Goal: Obtain resource: Download file/media

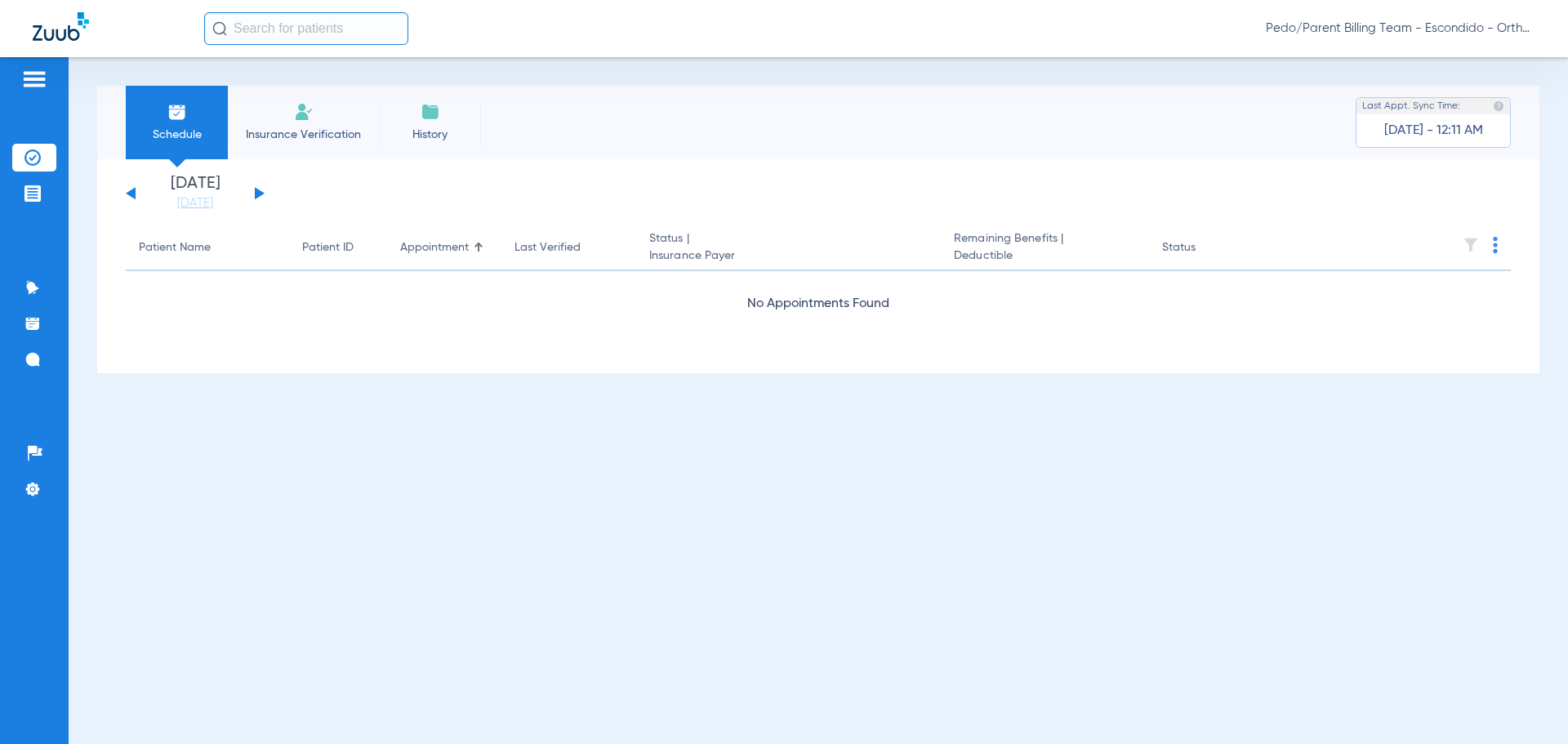
click at [261, 194] on button at bounding box center [259, 193] width 10 height 13
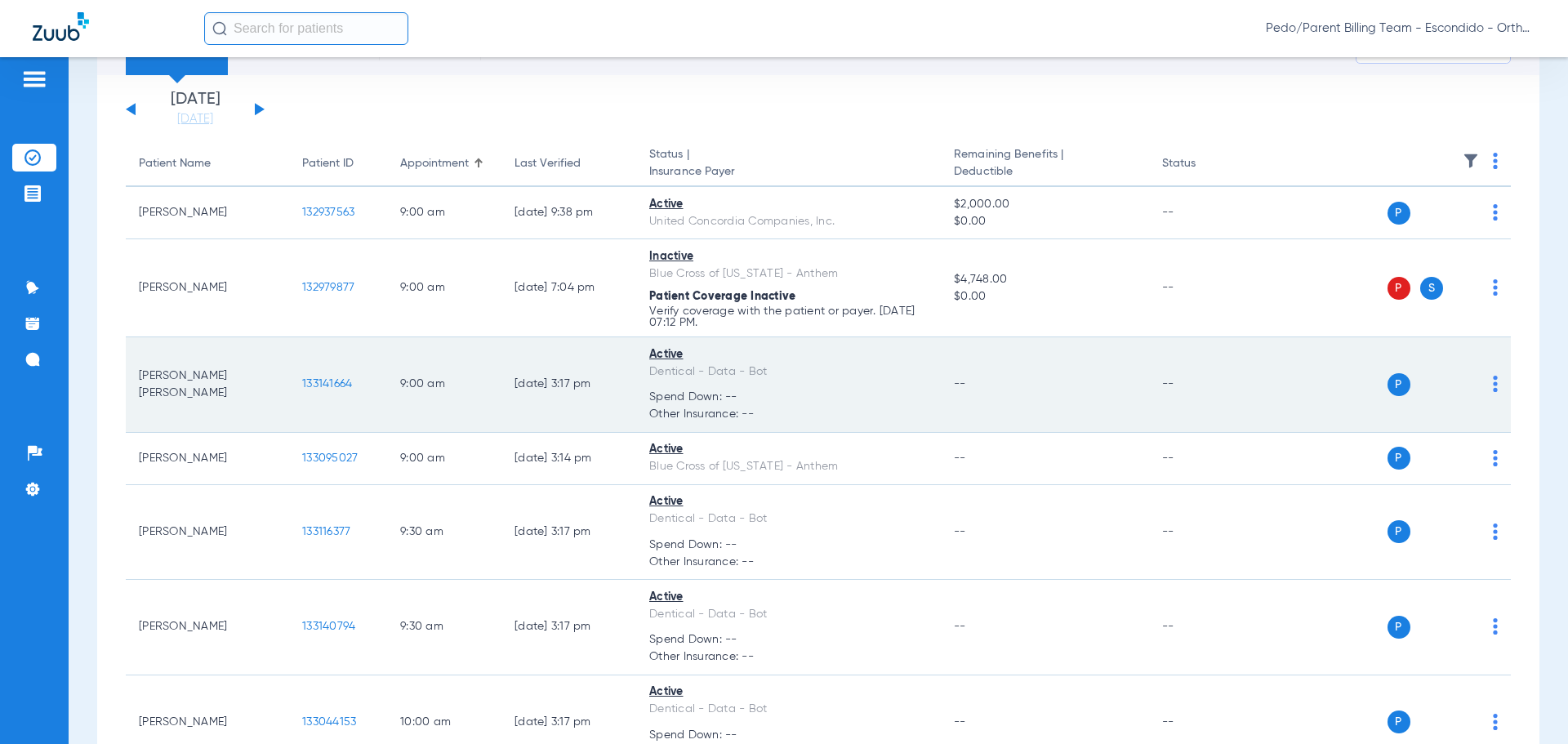
scroll to position [81, 0]
click at [327, 389] on span "133141664" at bounding box center [327, 386] width 50 height 12
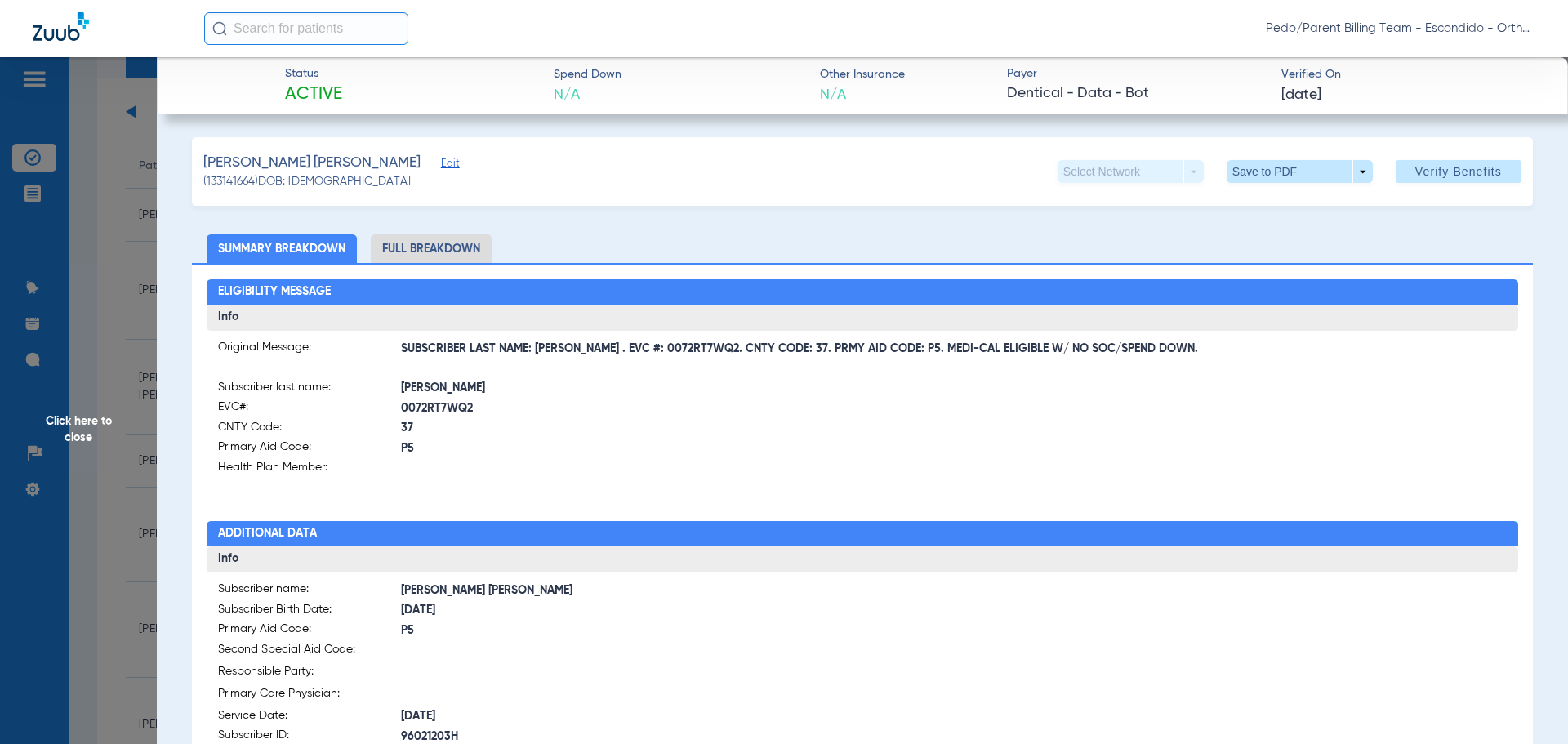
drag, startPoint x: 102, startPoint y: 344, endPoint x: 316, endPoint y: 391, distance: 219.1
click at [102, 344] on span "Click here to close" at bounding box center [79, 429] width 157 height 744
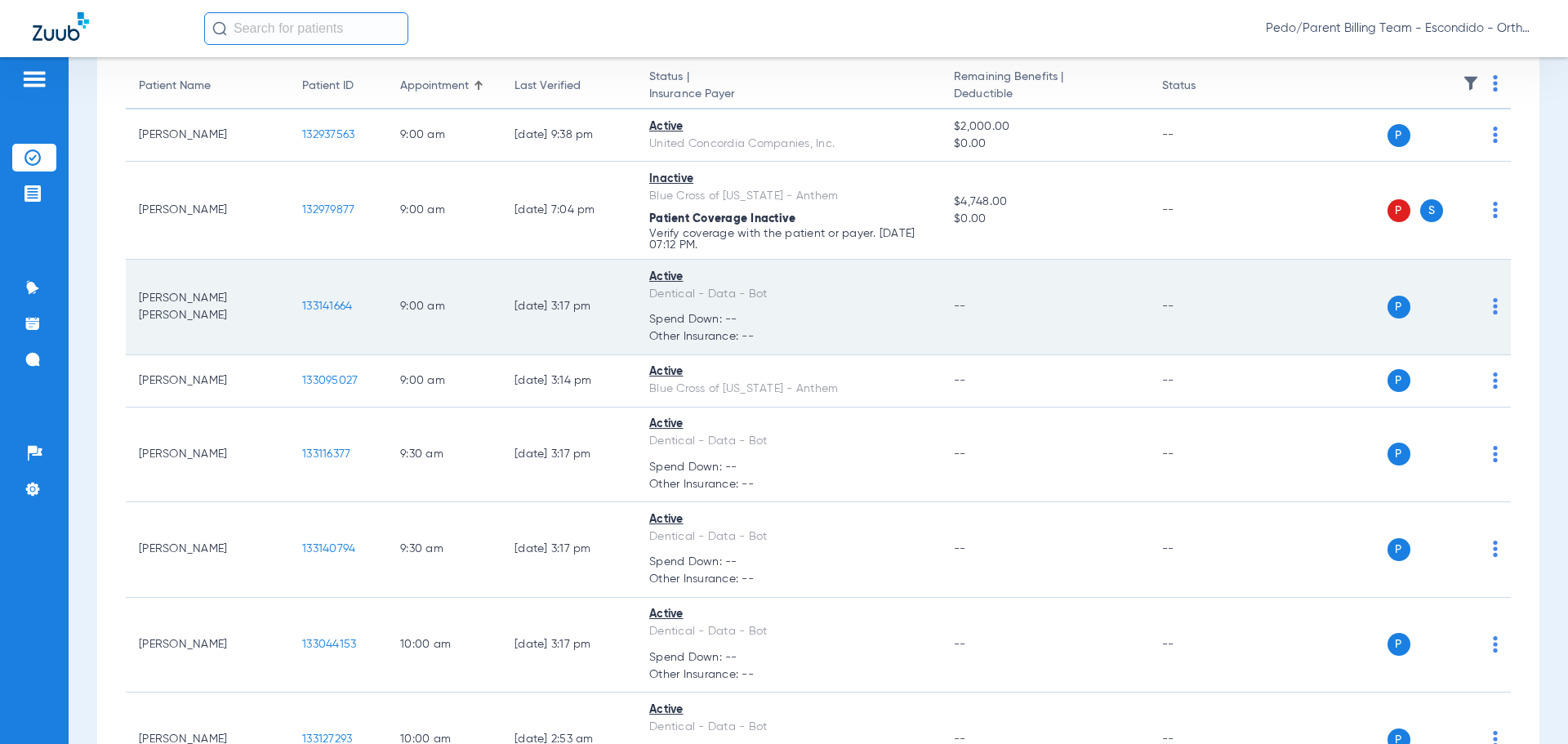
scroll to position [163, 0]
click at [357, 301] on td "133141664" at bounding box center [339, 305] width 98 height 96
click at [352, 301] on span "133141664" at bounding box center [327, 305] width 50 height 12
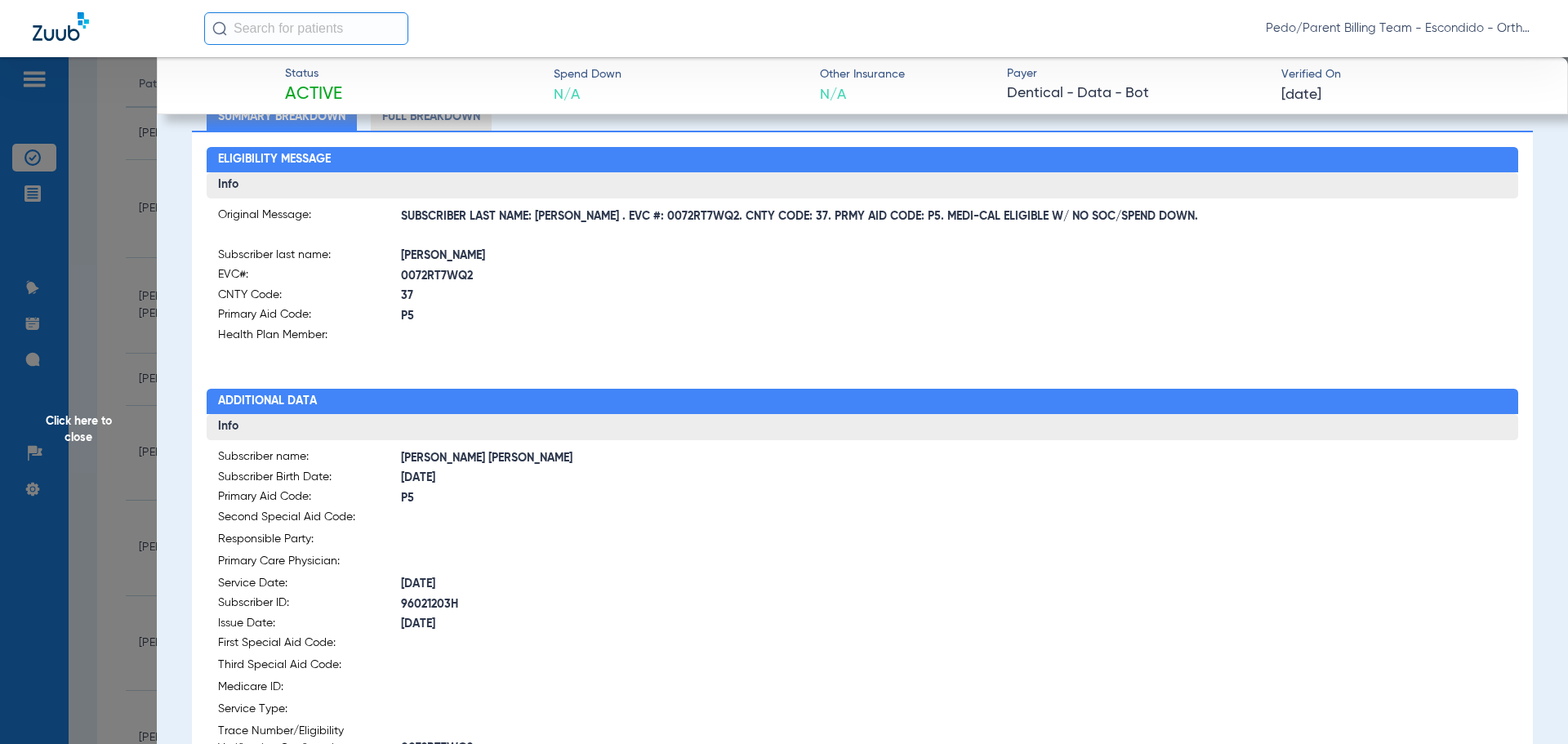
scroll to position [245, 0]
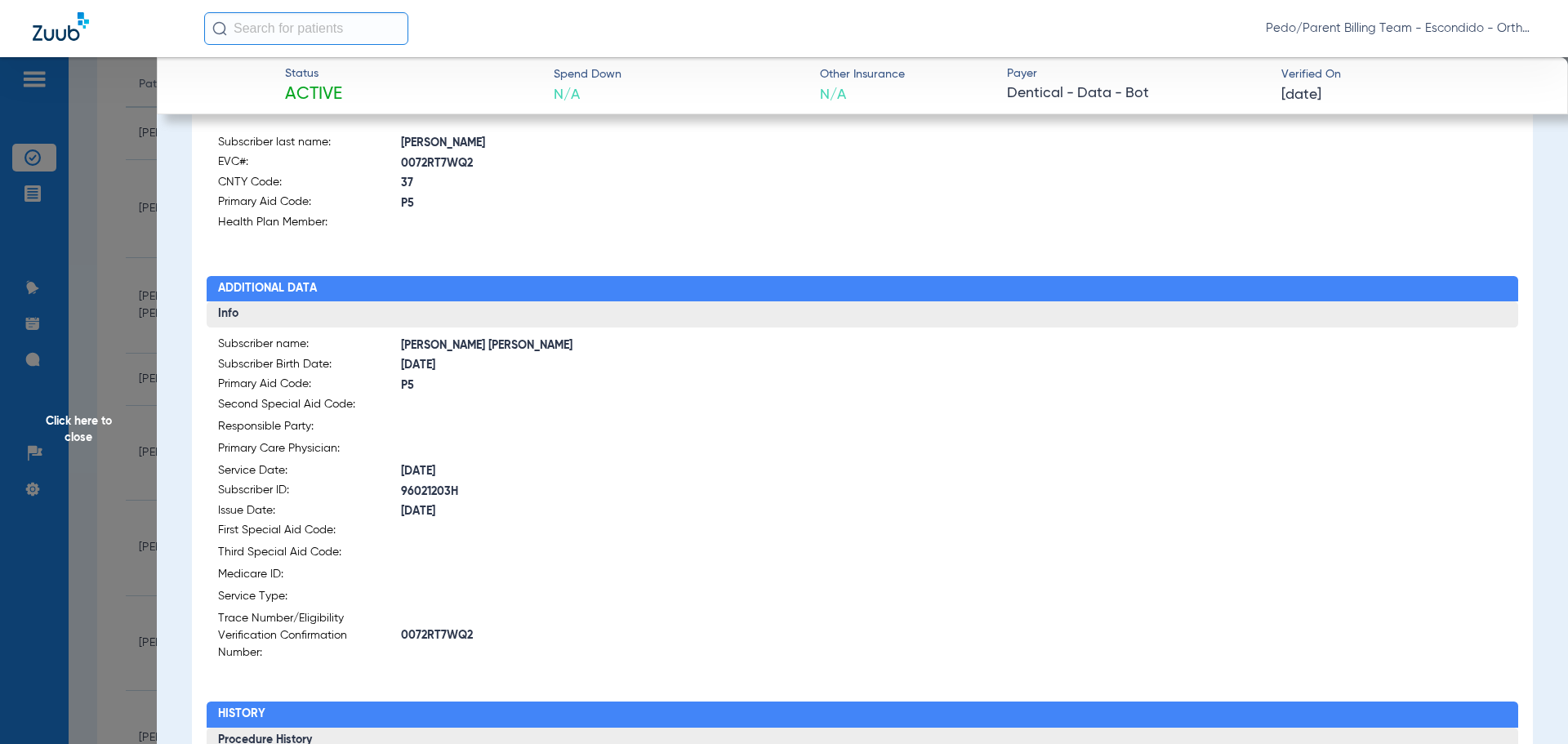
click at [442, 627] on span "0072RT7WQ2" at bounding box center [632, 635] width 461 height 17
copy span "0072RT7WQ2"
click at [90, 332] on span "Click here to close" at bounding box center [79, 429] width 157 height 744
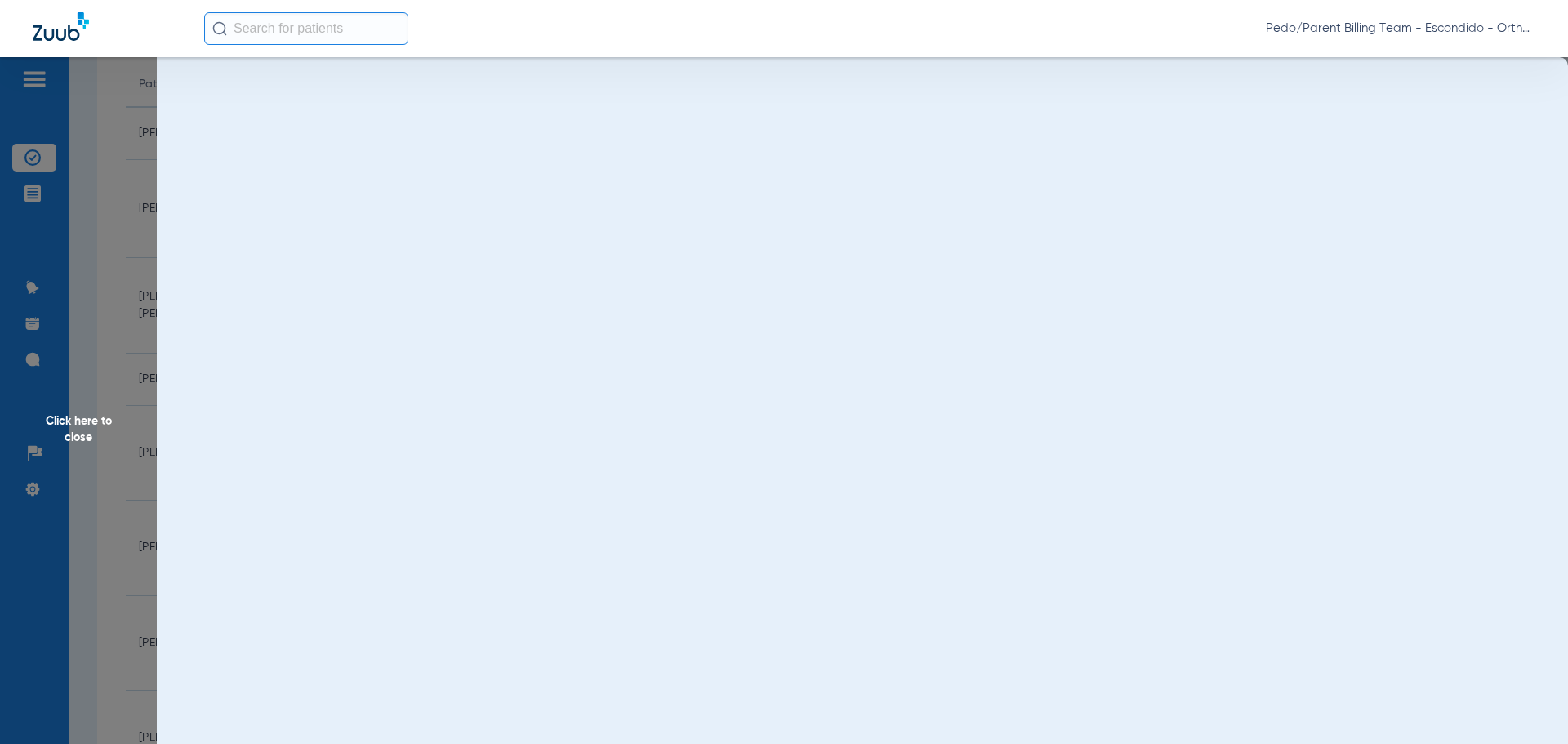
scroll to position [0, 0]
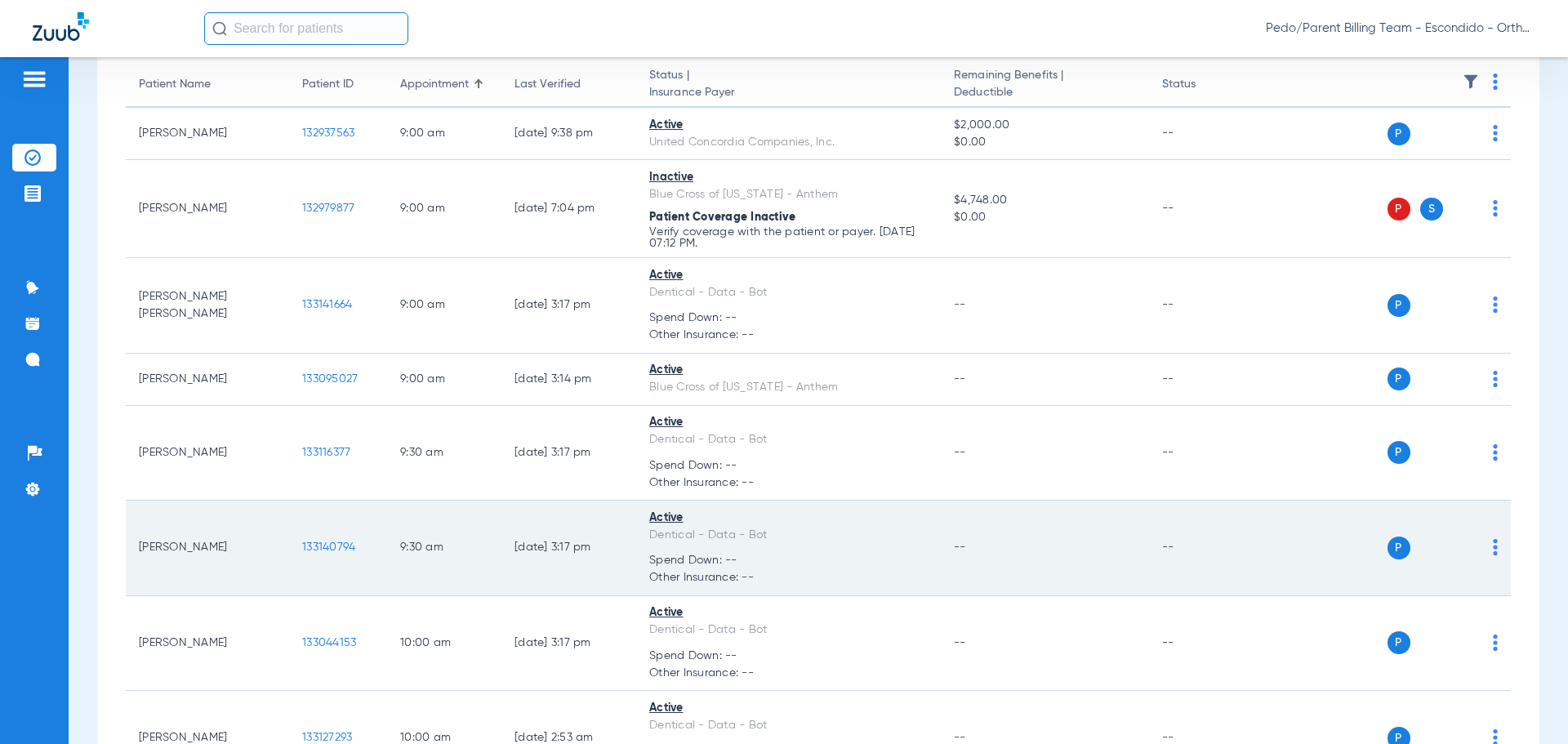
click at [335, 547] on span "133140794" at bounding box center [328, 547] width 53 height 12
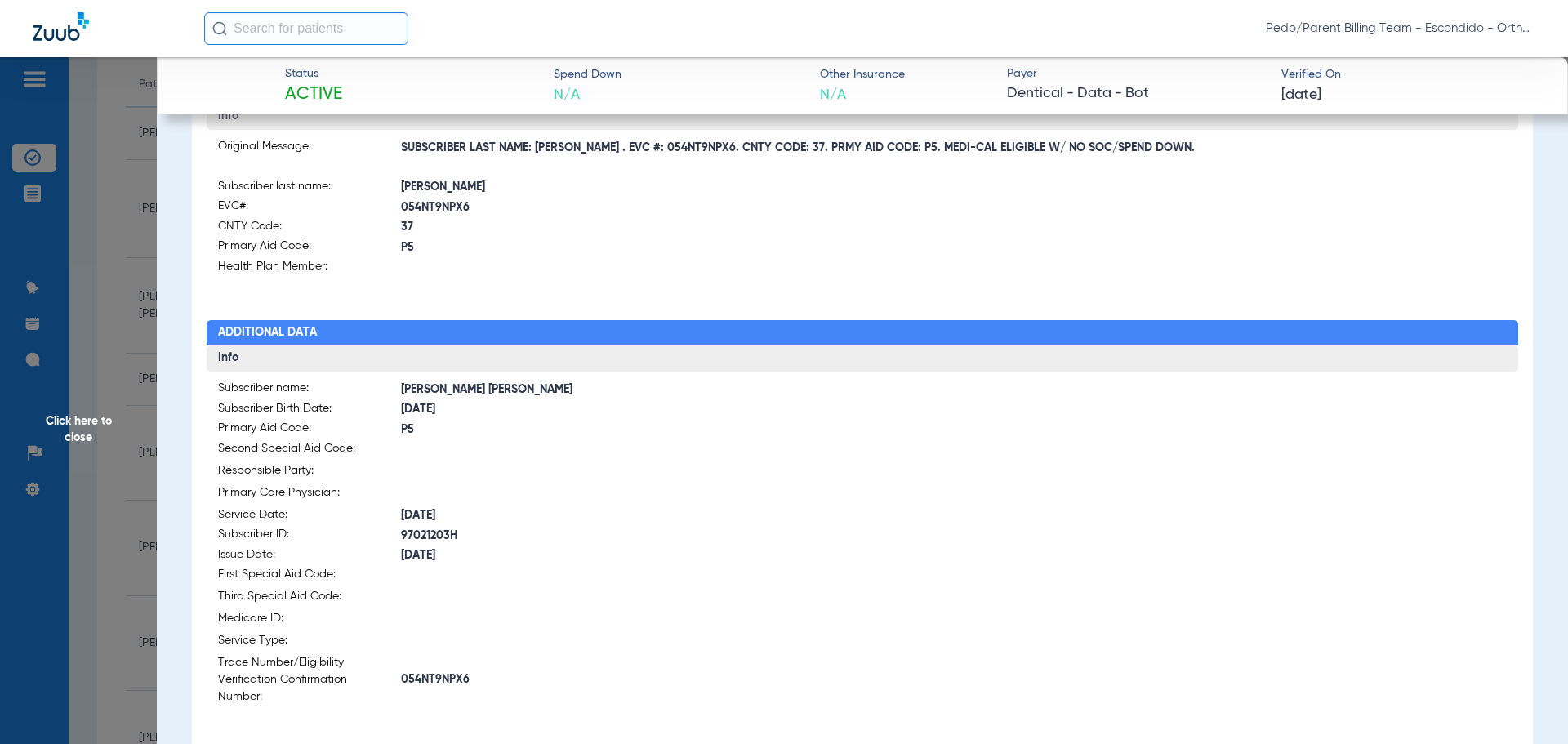
scroll to position [245, 0]
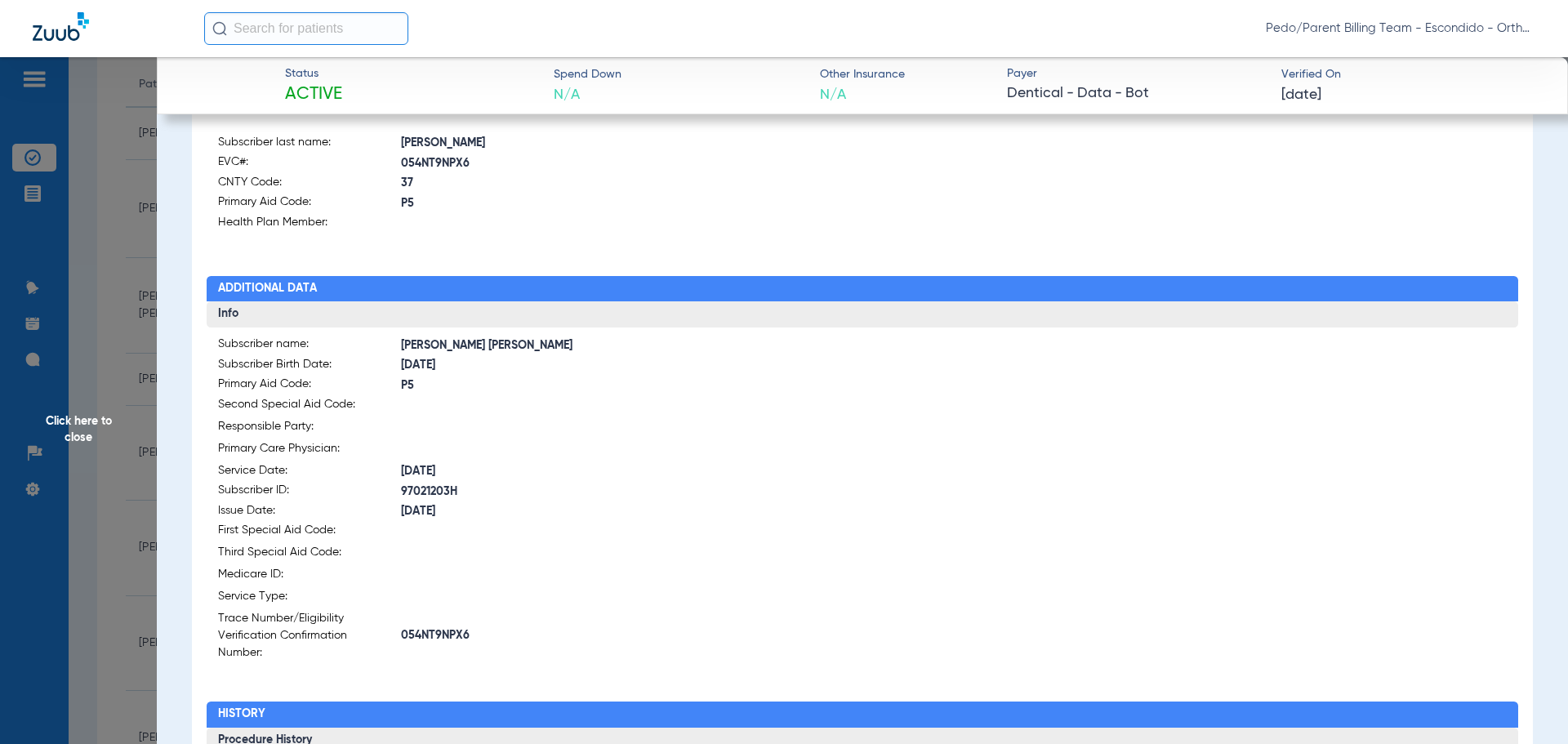
click at [440, 627] on span "054NT9NPX6" at bounding box center [632, 635] width 461 height 17
copy span "054NT9NPX6"
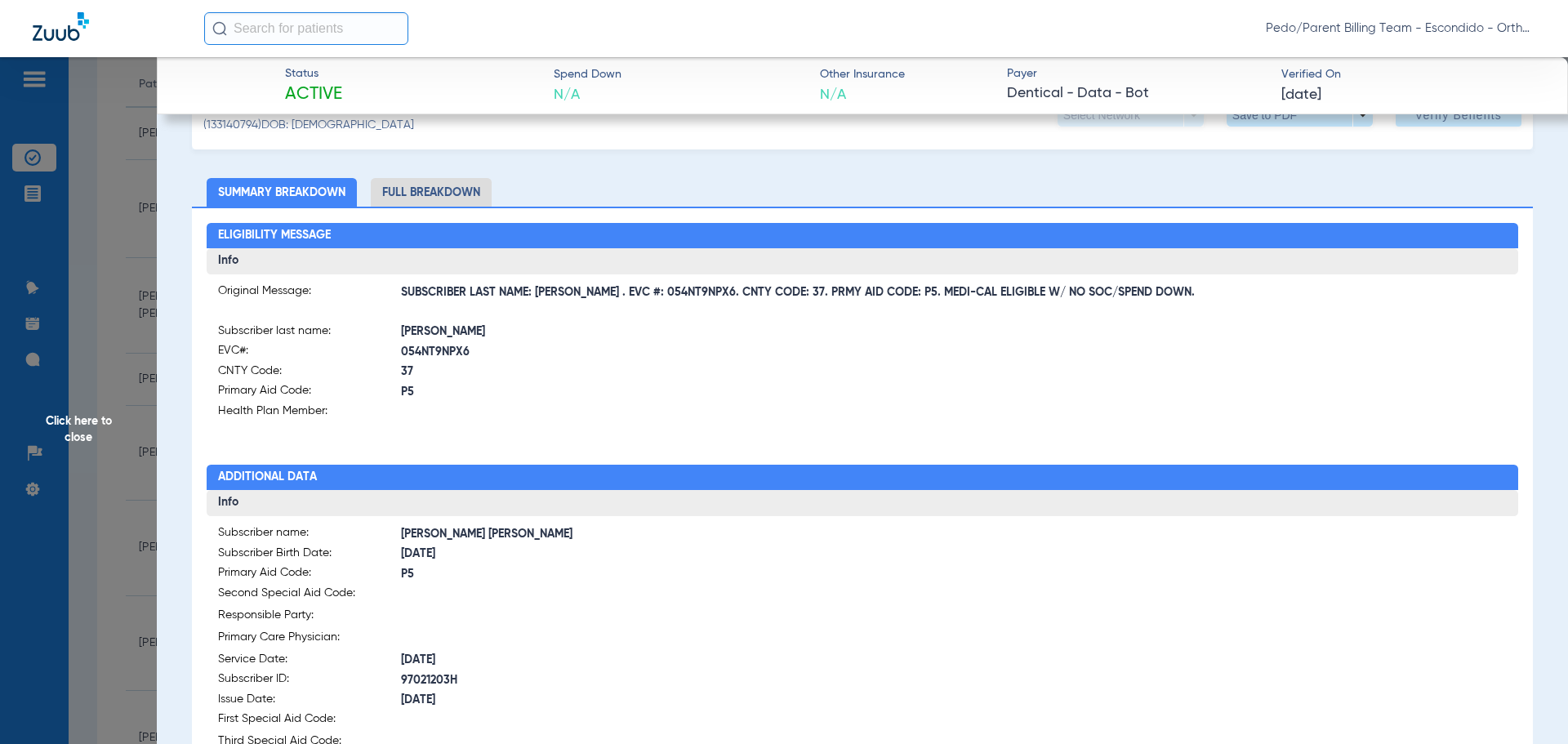
scroll to position [0, 0]
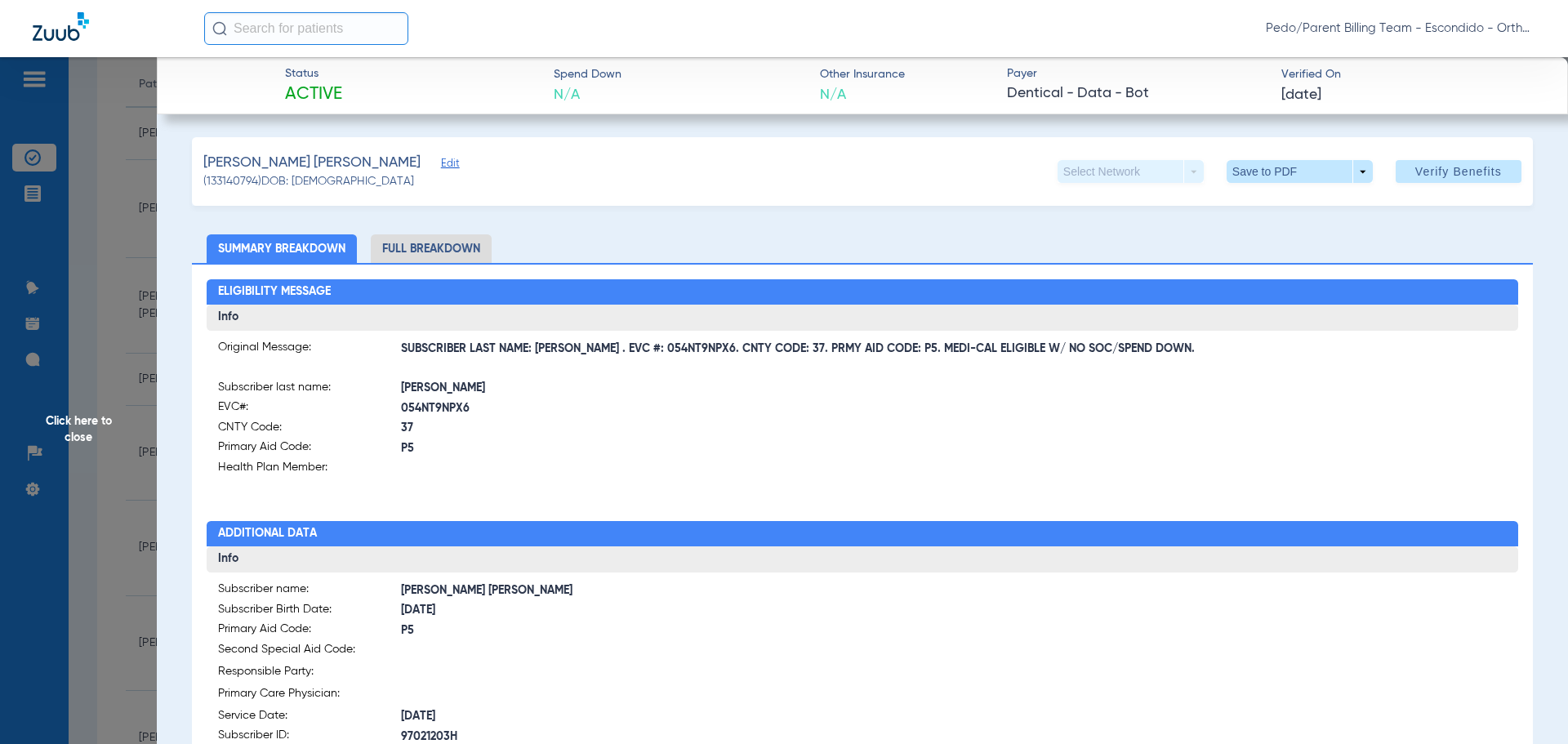
click at [97, 249] on span "Click here to close" at bounding box center [79, 429] width 157 height 744
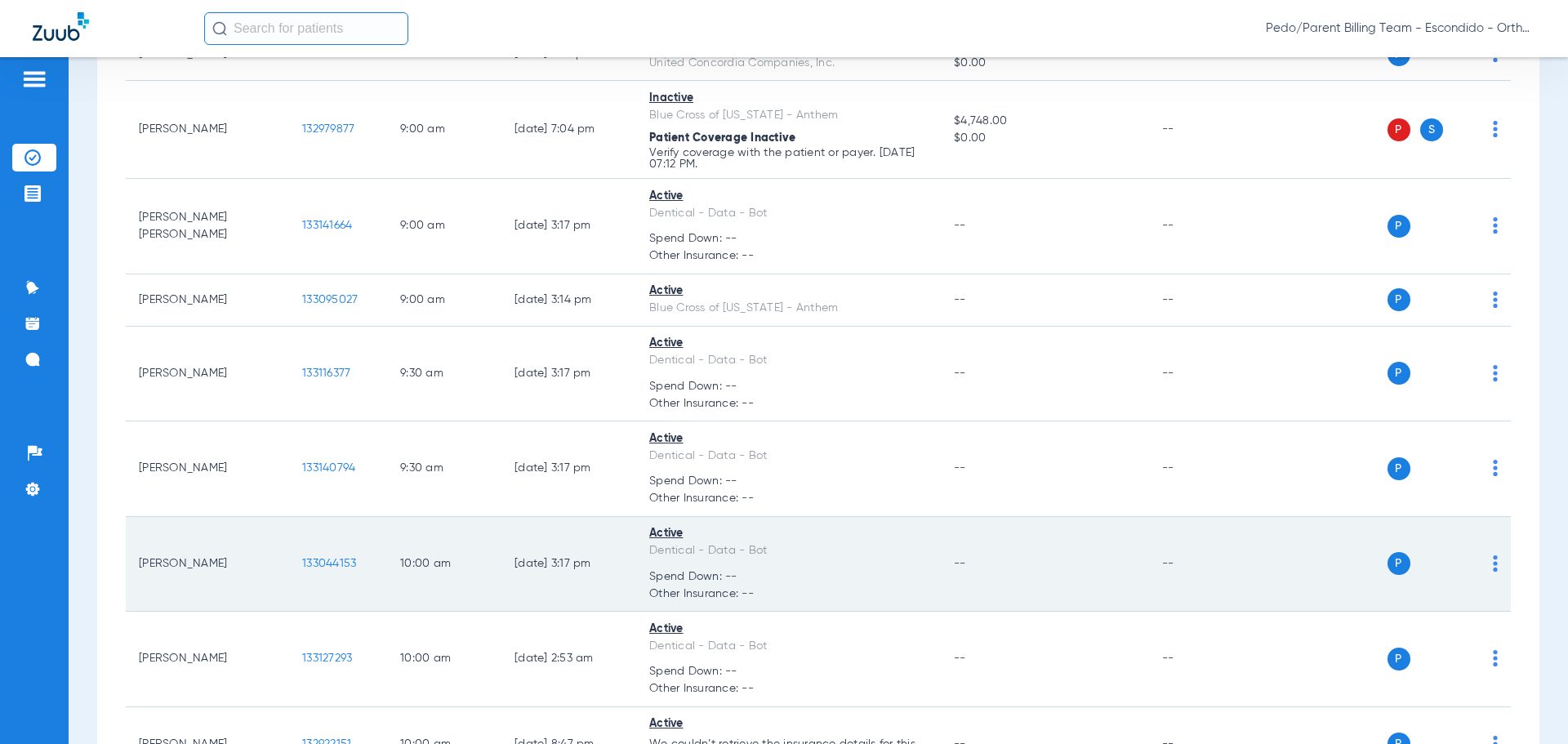
scroll to position [245, 0]
click at [338, 558] on span "133044153" at bounding box center [329, 561] width 54 height 12
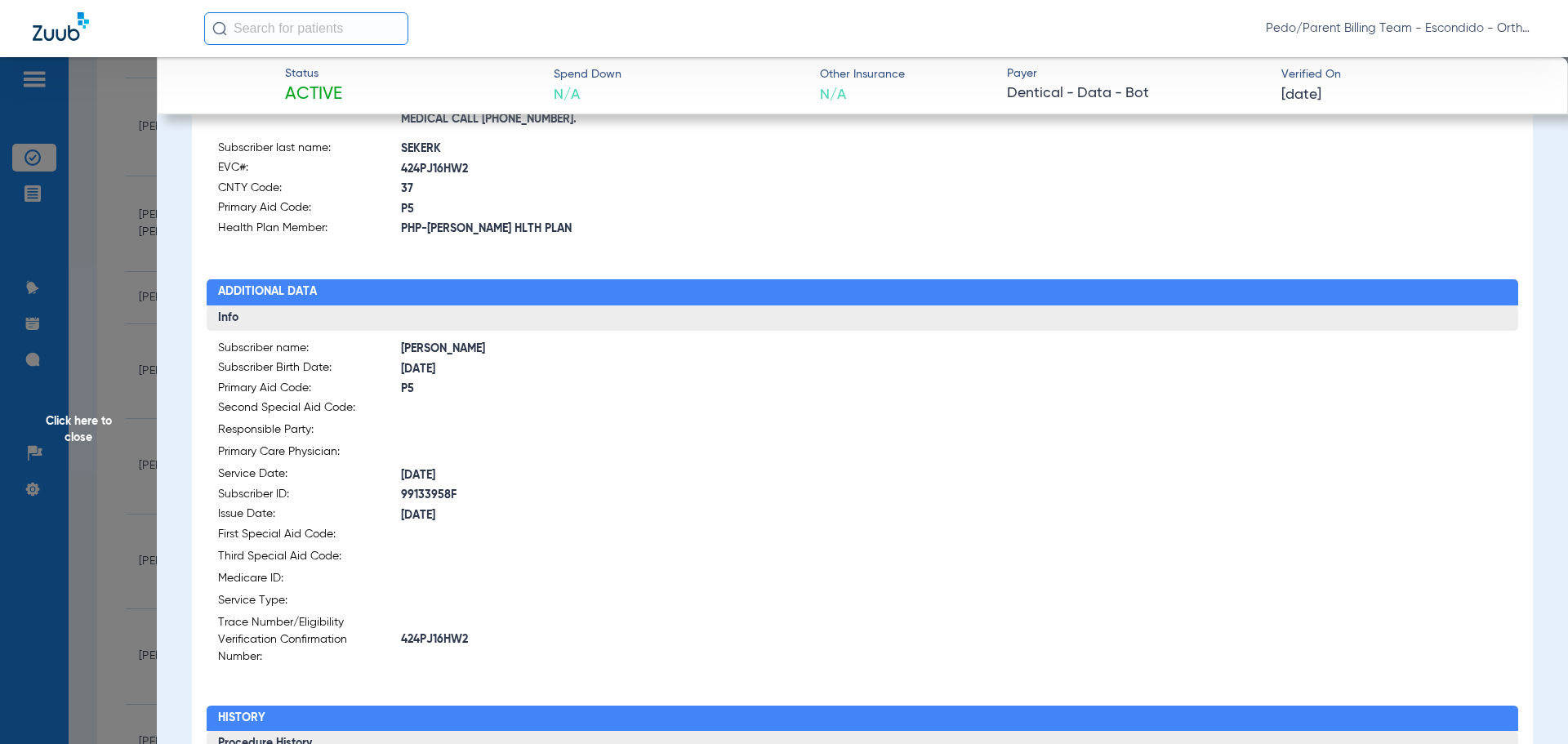
click at [429, 633] on span "424PJ16HW2" at bounding box center [632, 640] width 461 height 17
copy span "424PJ16HW2"
click at [80, 272] on span "Click here to close" at bounding box center [79, 429] width 157 height 744
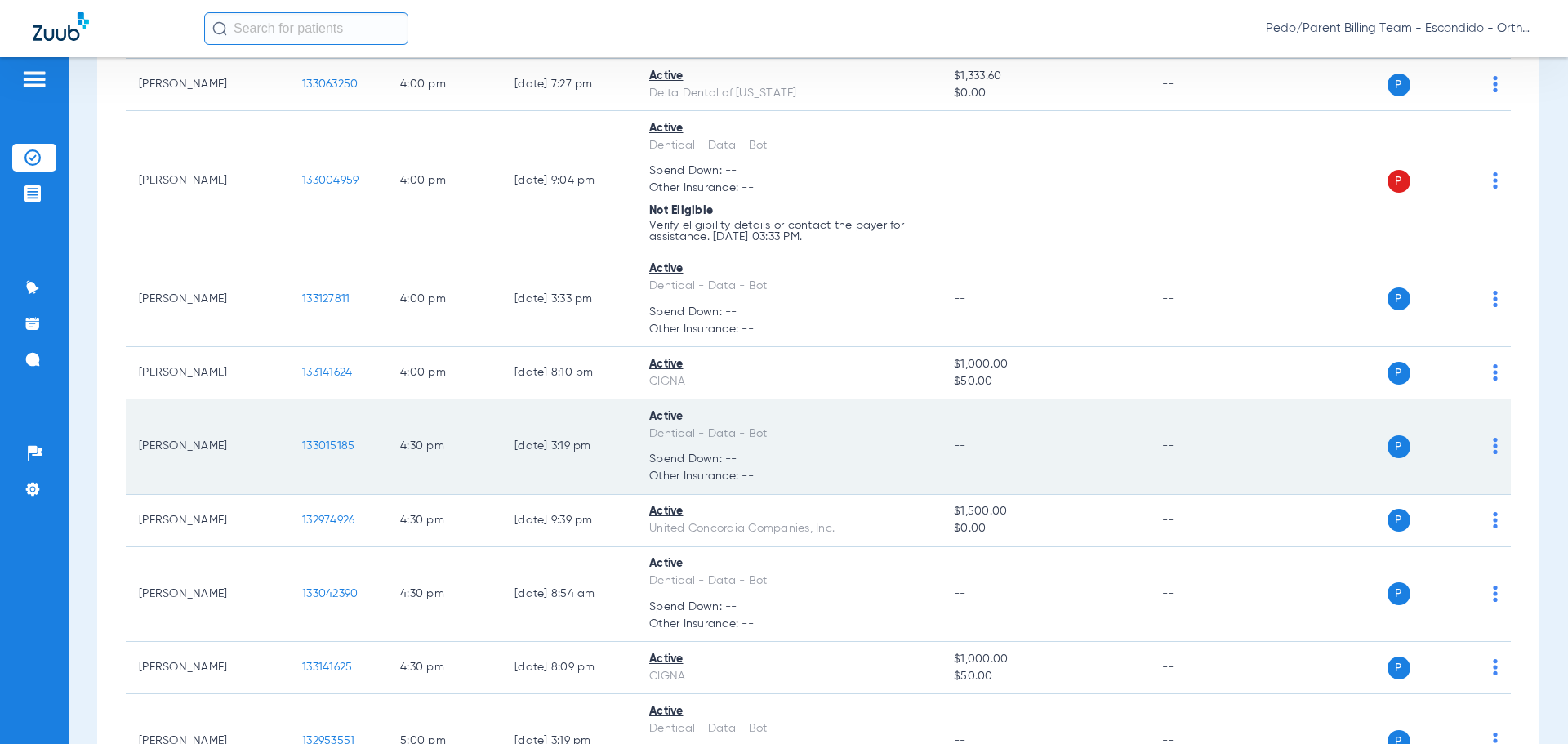
scroll to position [2776, 0]
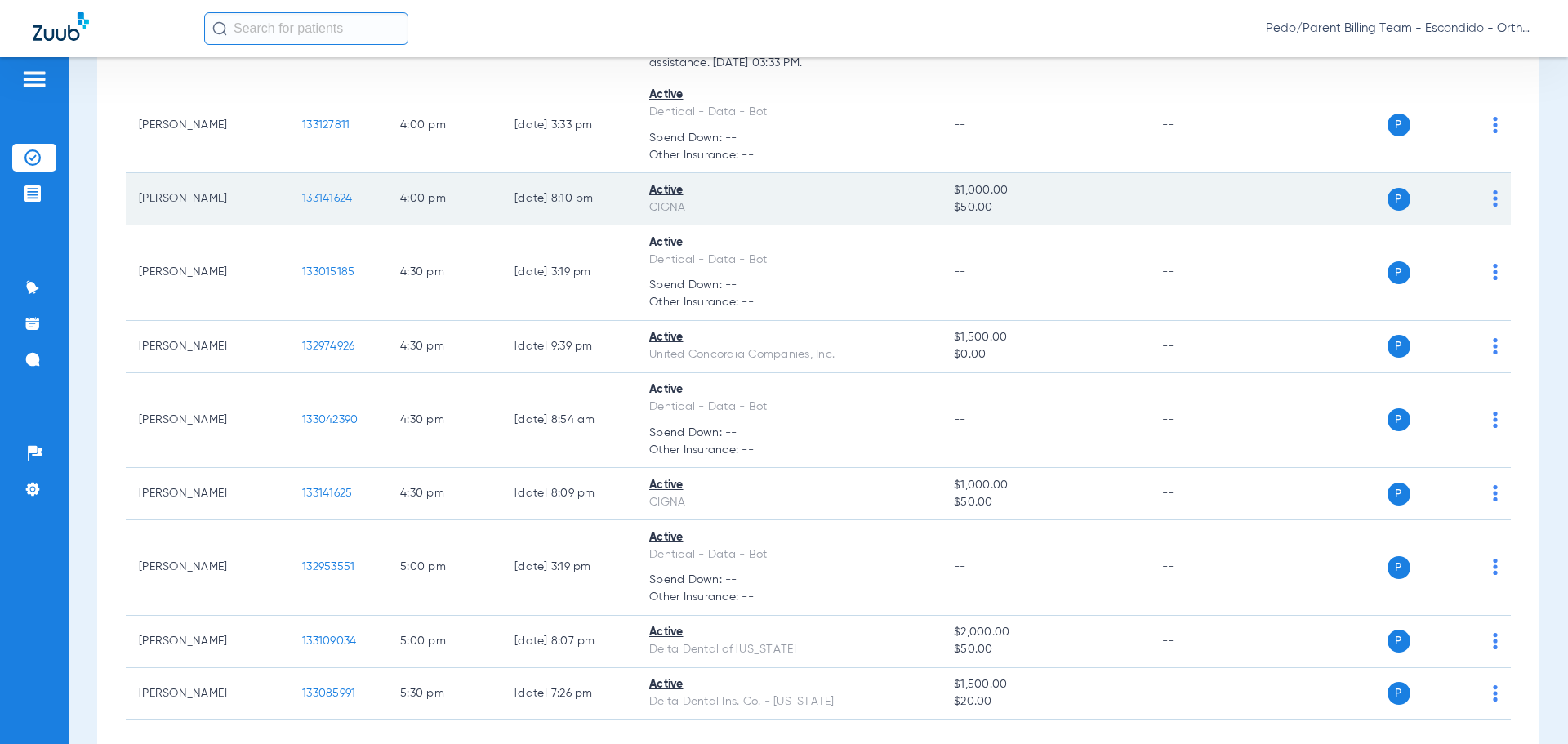
click at [340, 205] on td "133141624" at bounding box center [339, 199] width 98 height 53
click at [337, 202] on span "133141624" at bounding box center [327, 198] width 50 height 12
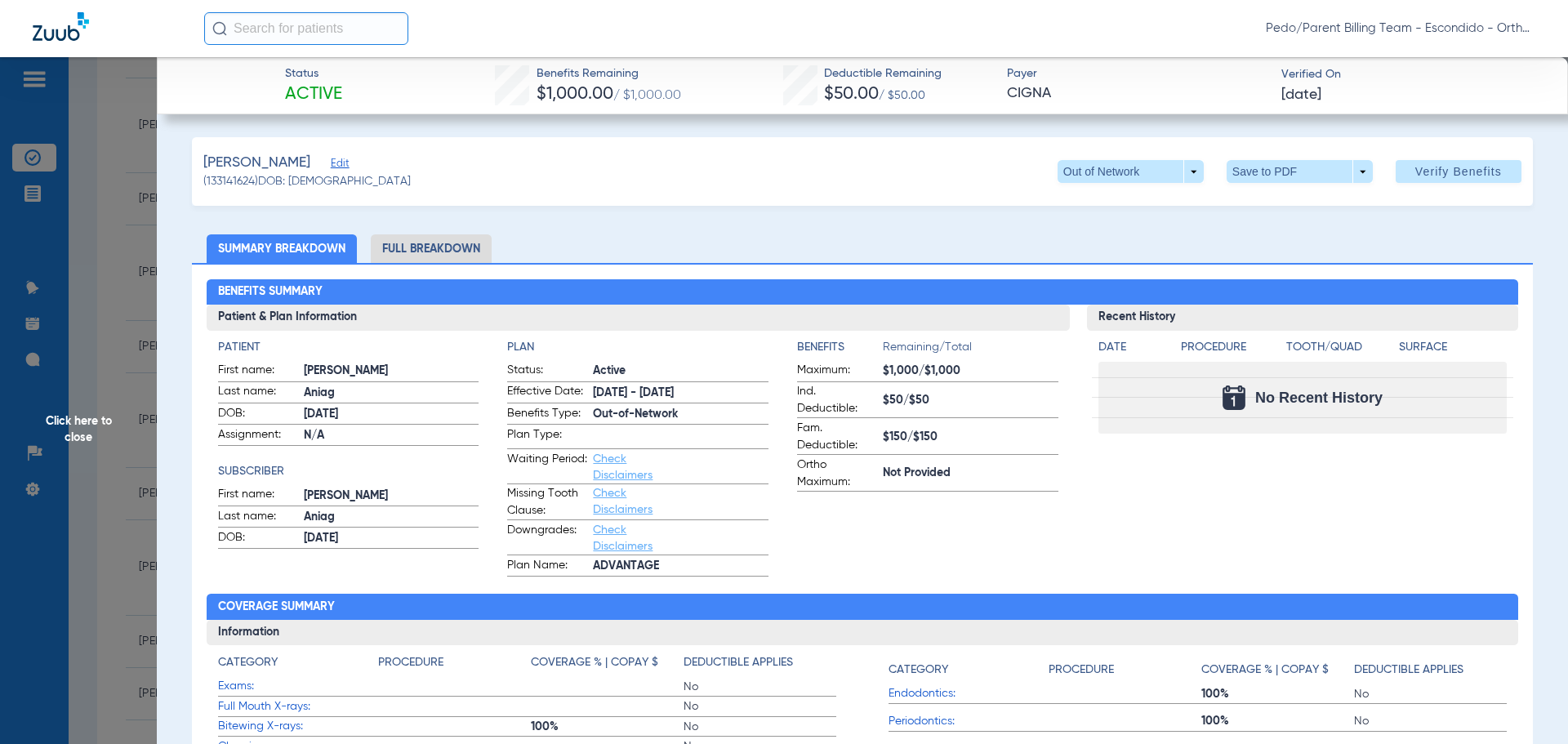
click at [415, 239] on li "Full Breakdown" at bounding box center [431, 248] width 121 height 29
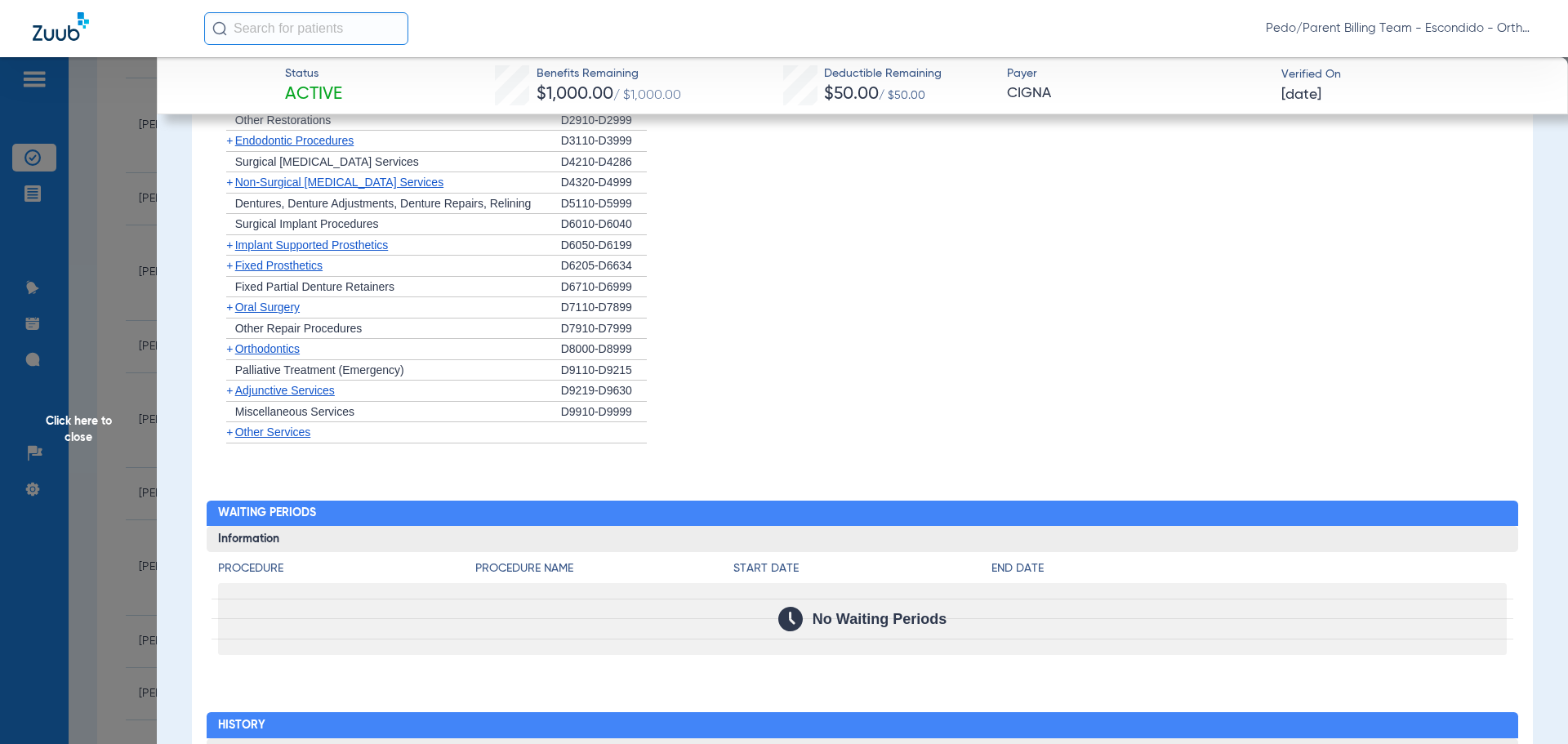
scroll to position [1715, 0]
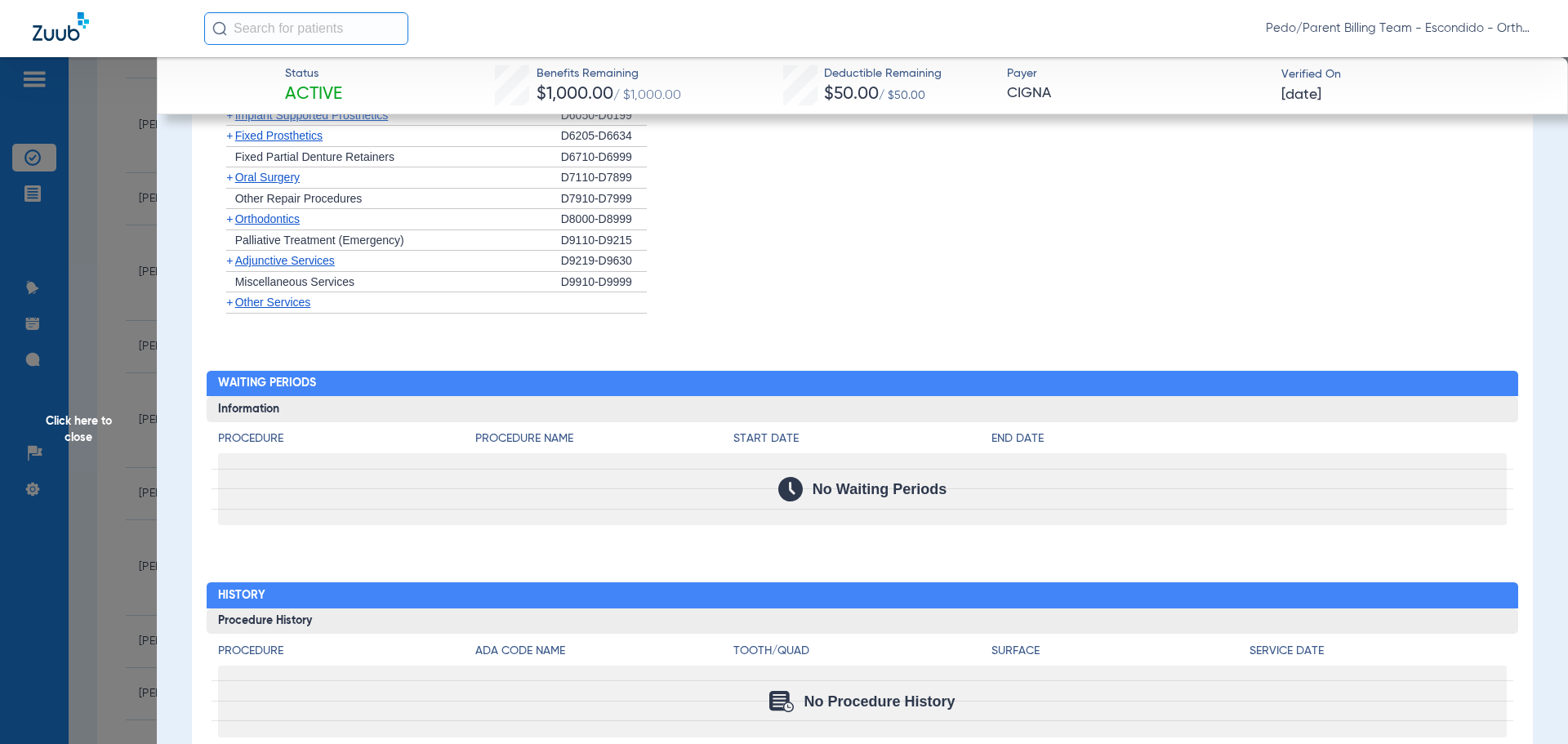
click at [289, 213] on span "Orthodontics" at bounding box center [267, 219] width 64 height 13
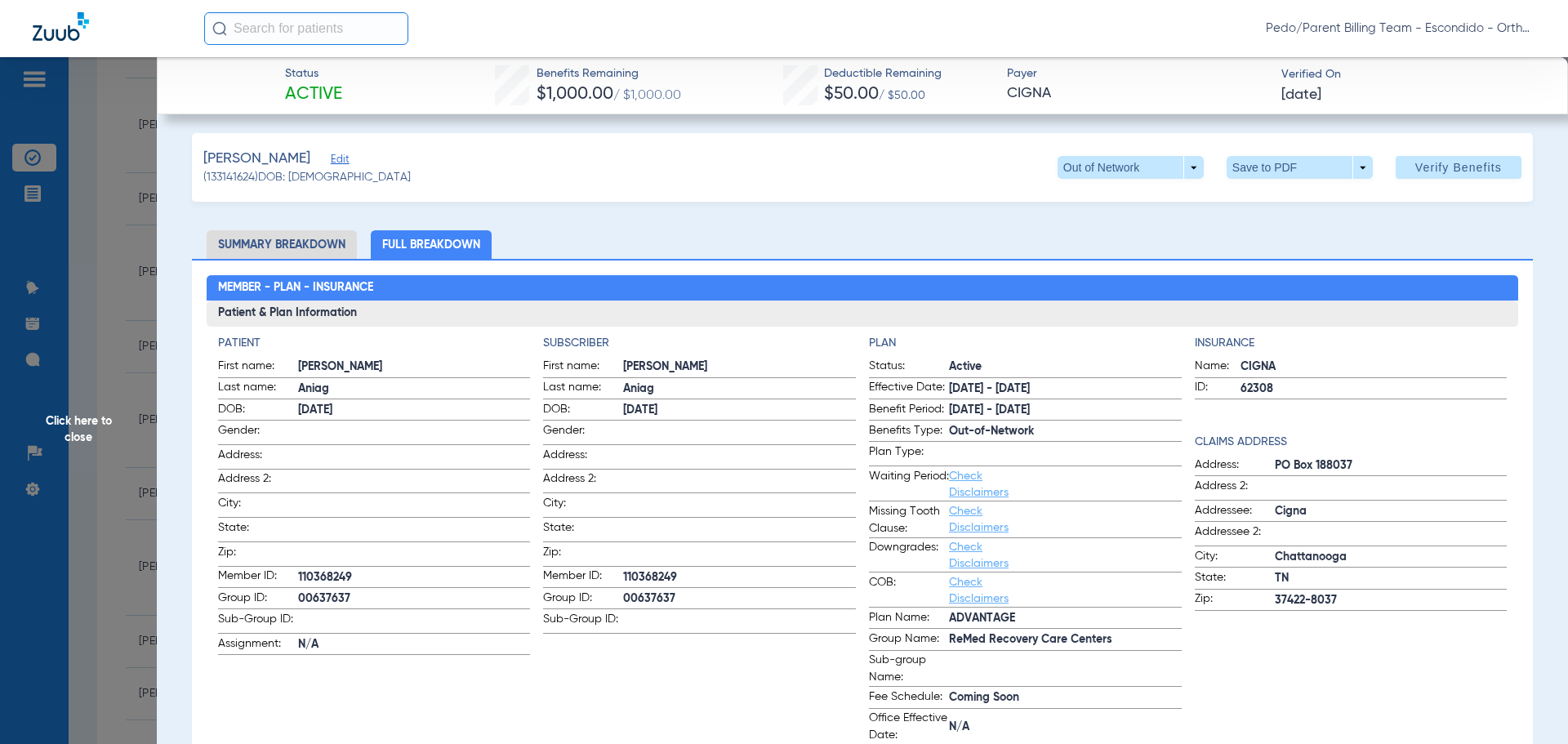
scroll to position [0, 0]
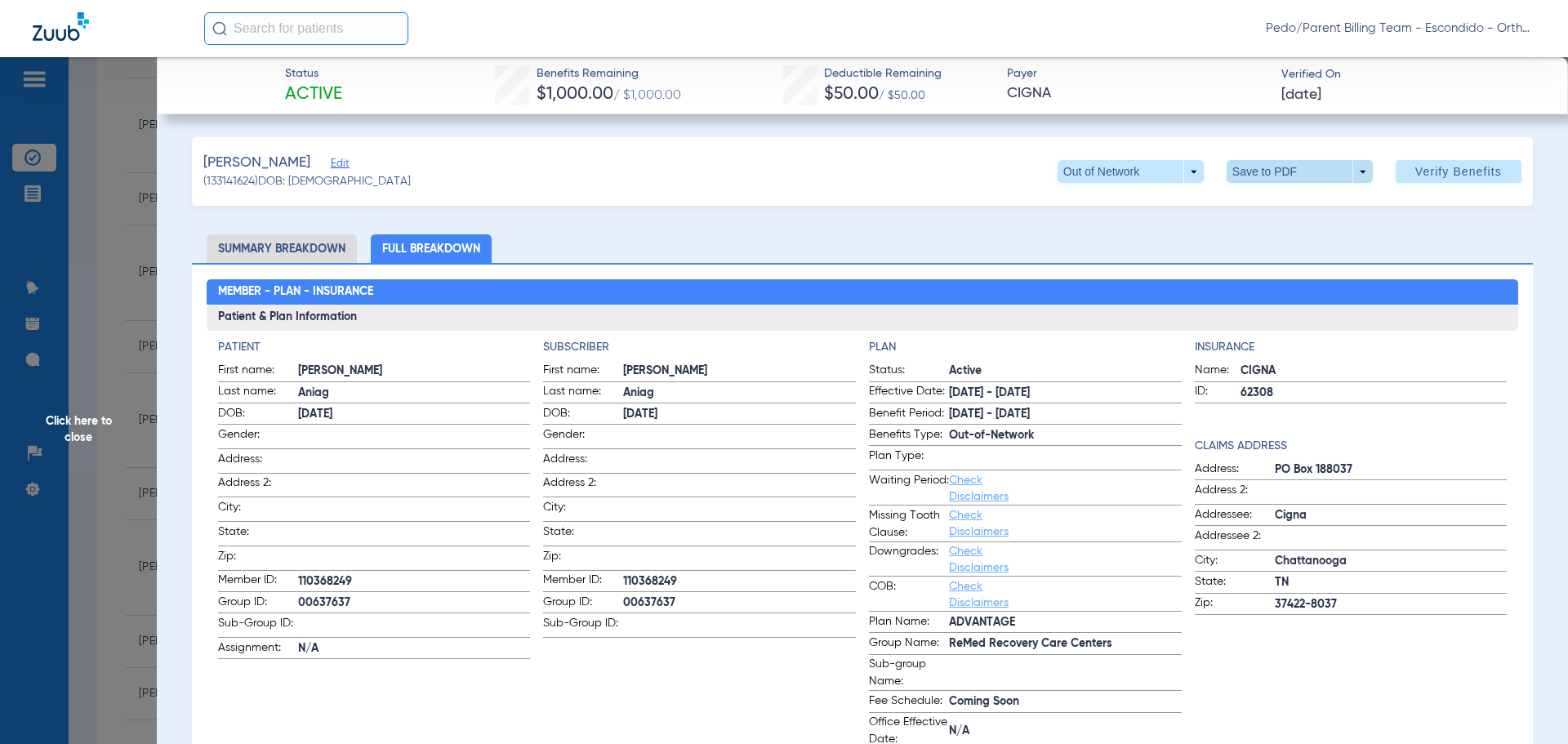
click at [1229, 173] on span at bounding box center [1300, 171] width 147 height 23
click at [1278, 208] on span "Save to PDF" at bounding box center [1293, 204] width 64 height 12
drag, startPoint x: 939, startPoint y: 149, endPoint x: 1044, endPoint y: 155, distance: 105.2
click at [939, 149] on div "[PERSON_NAME] Edit (133141624) DOB: [DEMOGRAPHIC_DATA] Out of Network arrow_dro…" at bounding box center [862, 171] width 1341 height 69
click at [128, 288] on span "Click here to close" at bounding box center [79, 429] width 157 height 744
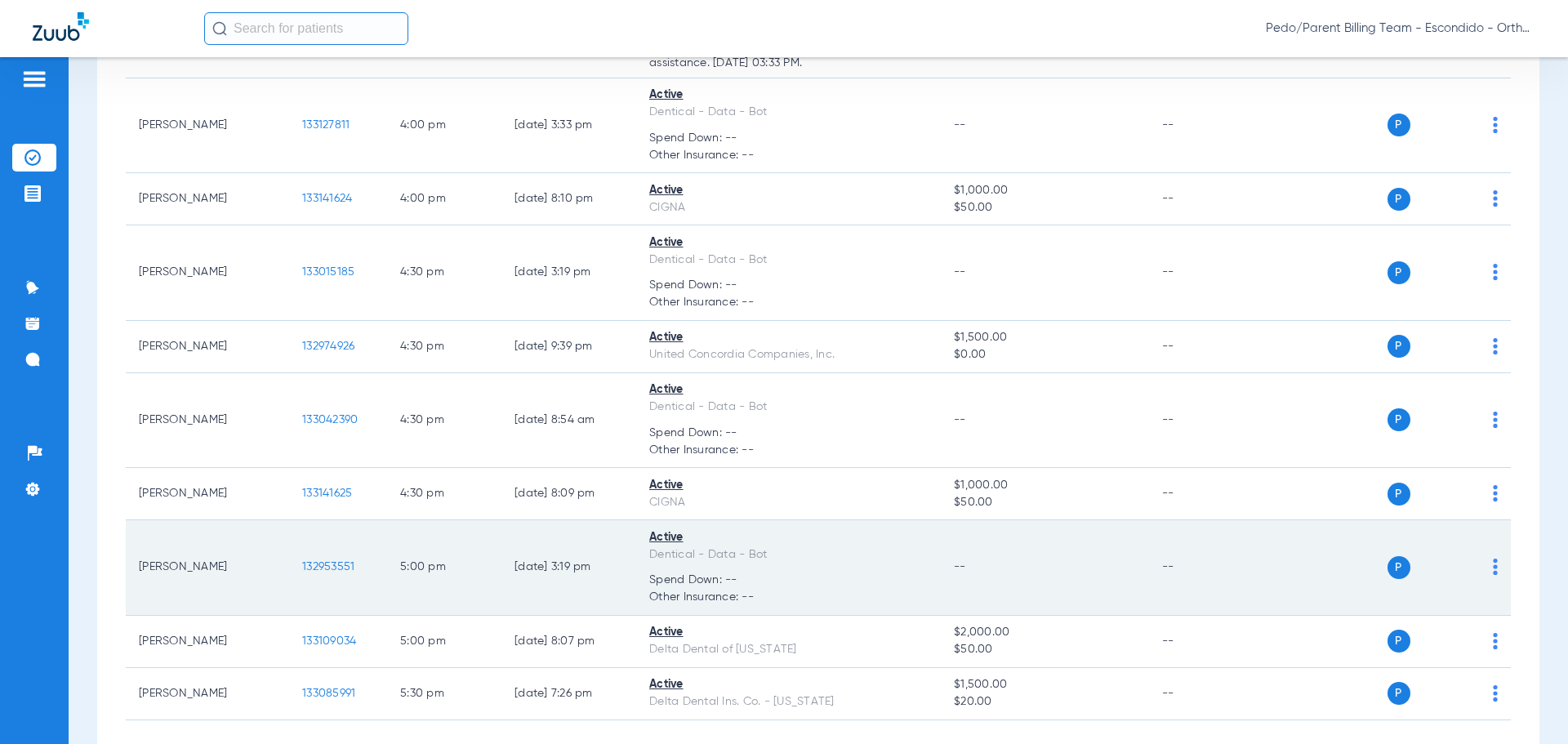
scroll to position [2856, 0]
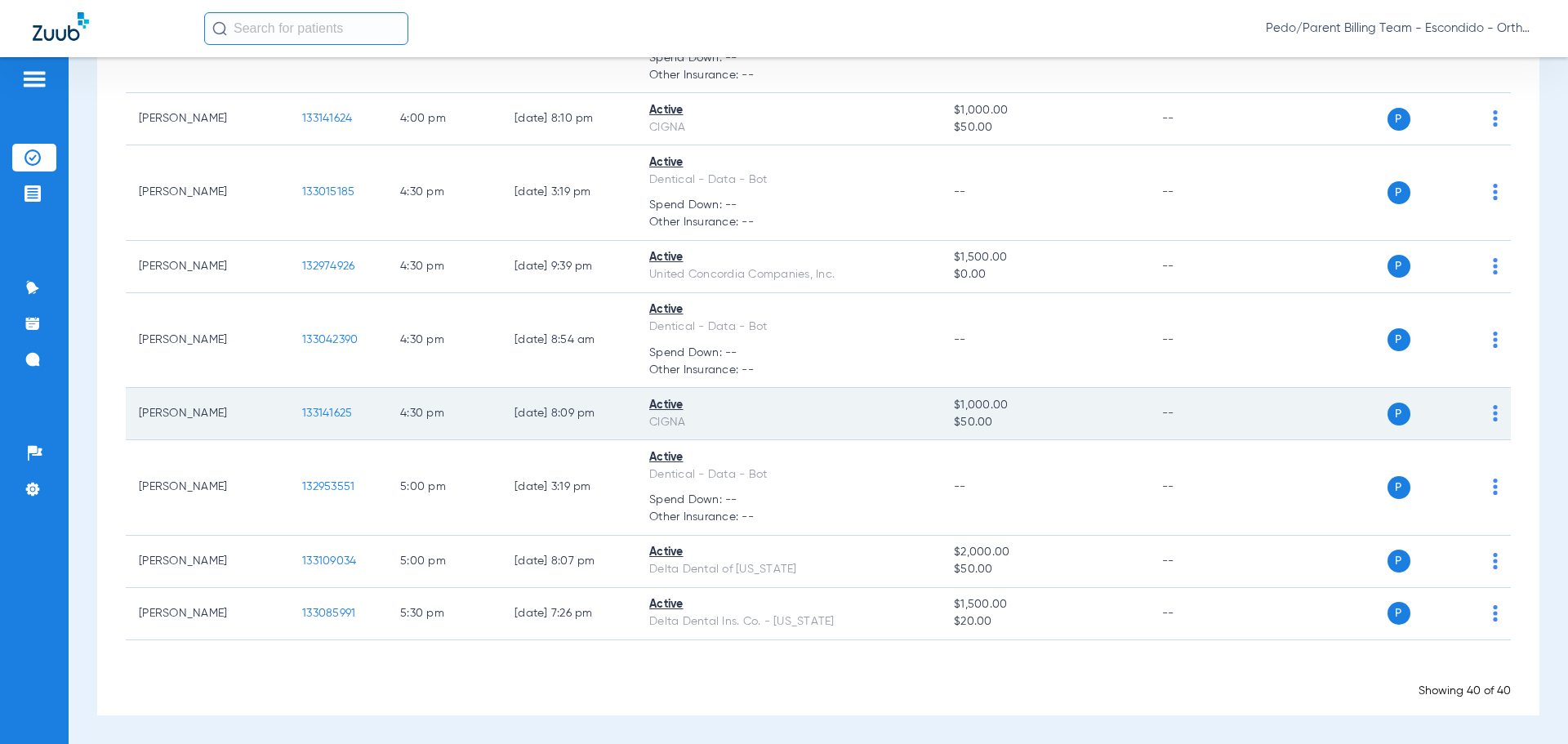
click at [310, 410] on span "133141625" at bounding box center [327, 413] width 50 height 12
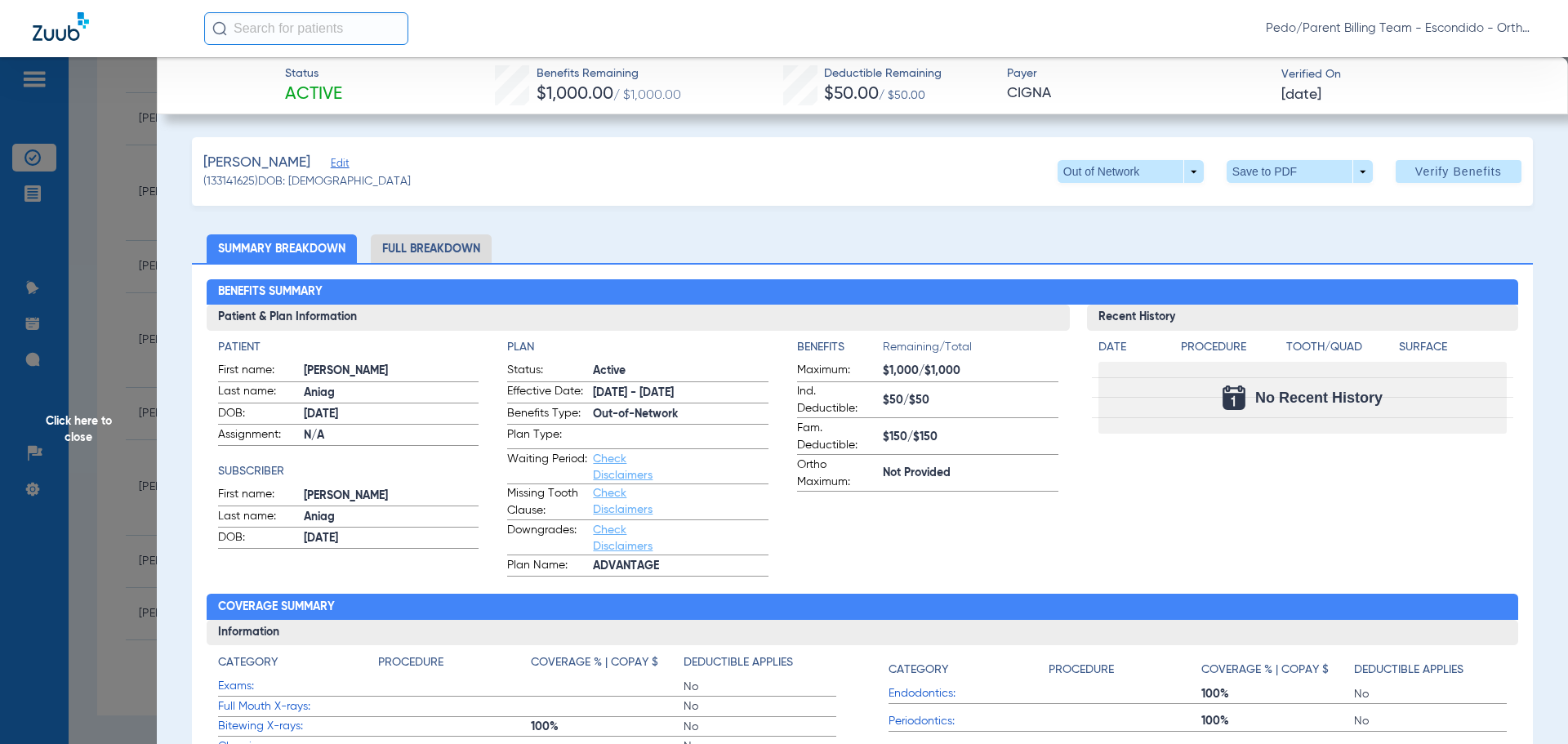
click at [436, 246] on li "Full Breakdown" at bounding box center [431, 248] width 121 height 29
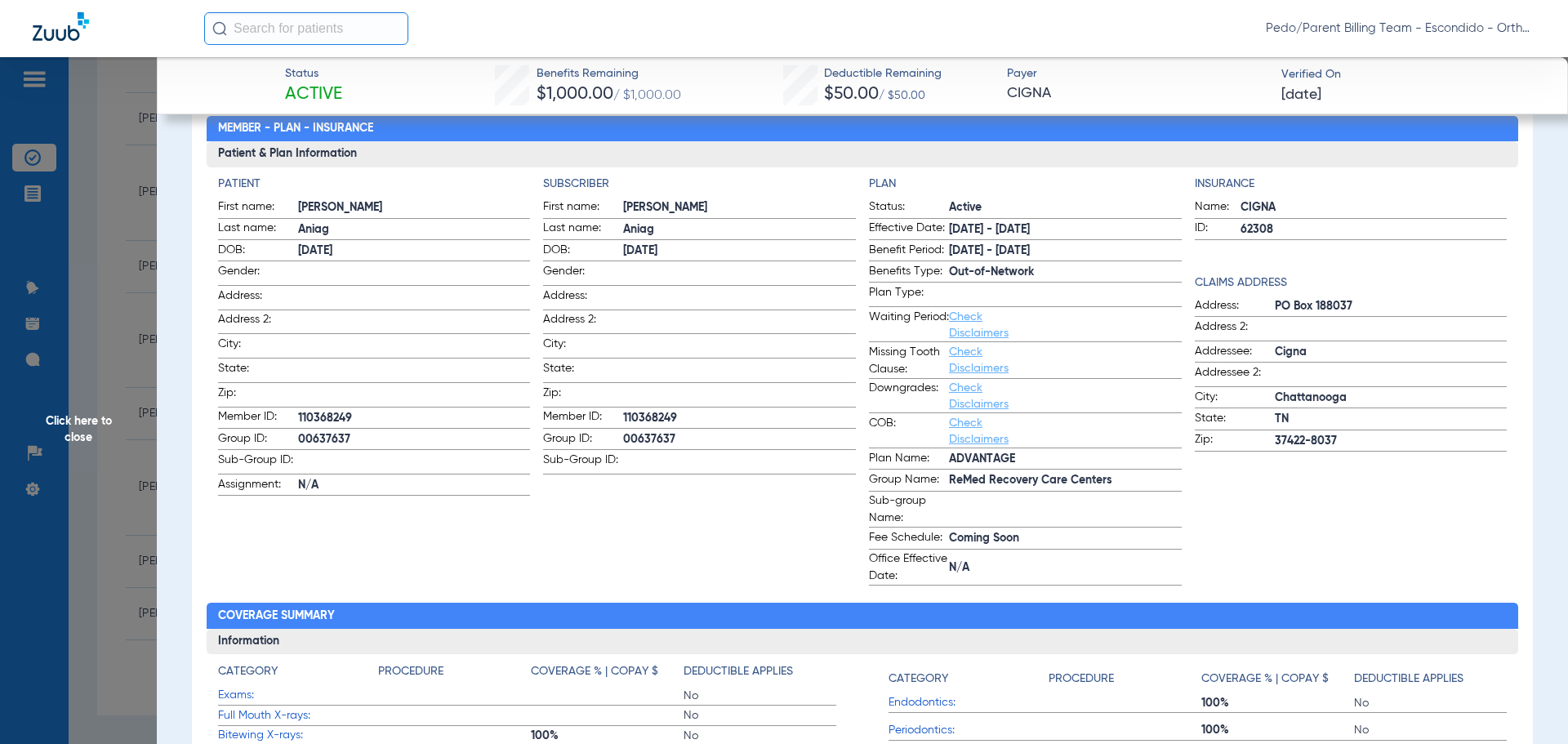
scroll to position [0, 0]
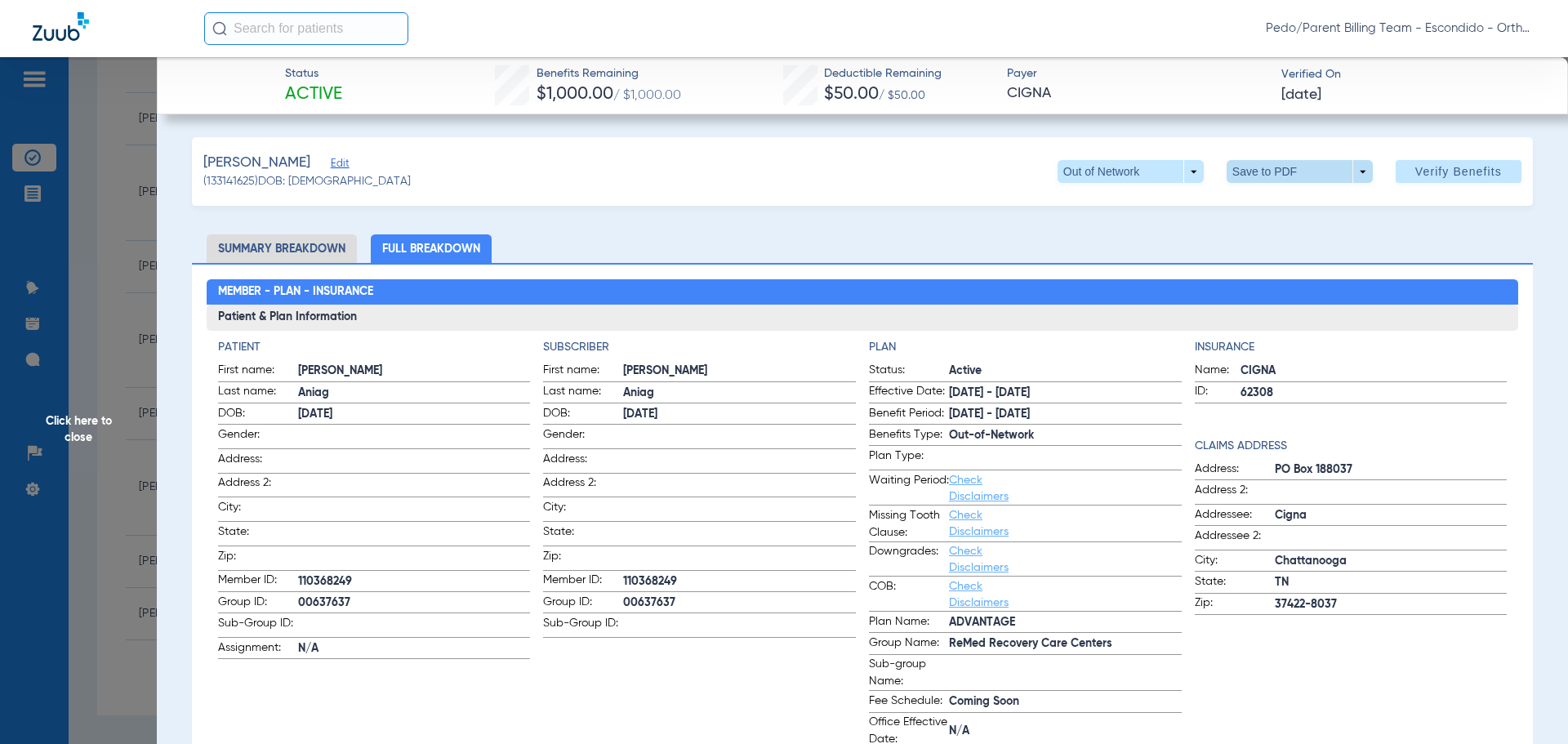
click at [1279, 161] on span at bounding box center [1299, 171] width 39 height 39
click at [1279, 206] on span "Save to PDF" at bounding box center [1293, 204] width 64 height 12
